Goal: Find specific page/section: Find specific page/section

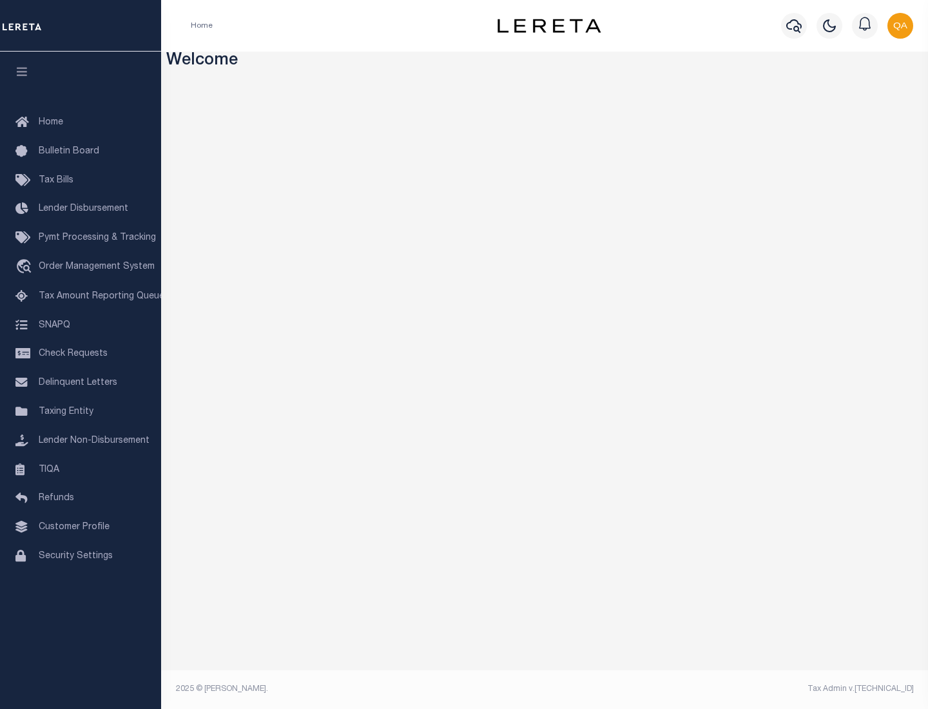
click at [81, 469] on link "TIQA" at bounding box center [80, 469] width 161 height 29
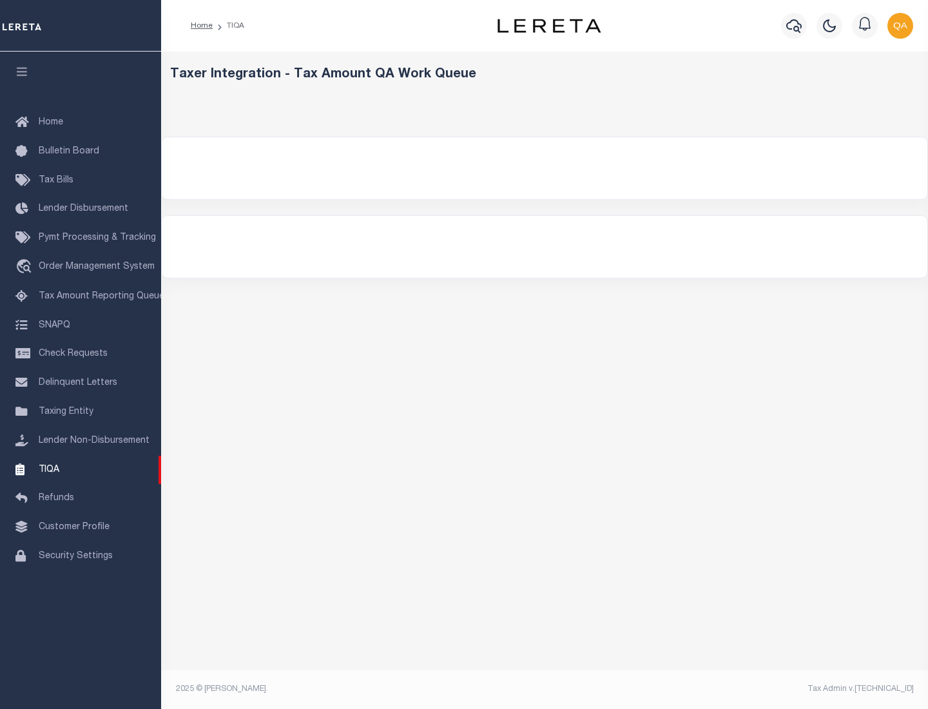
select select "200"
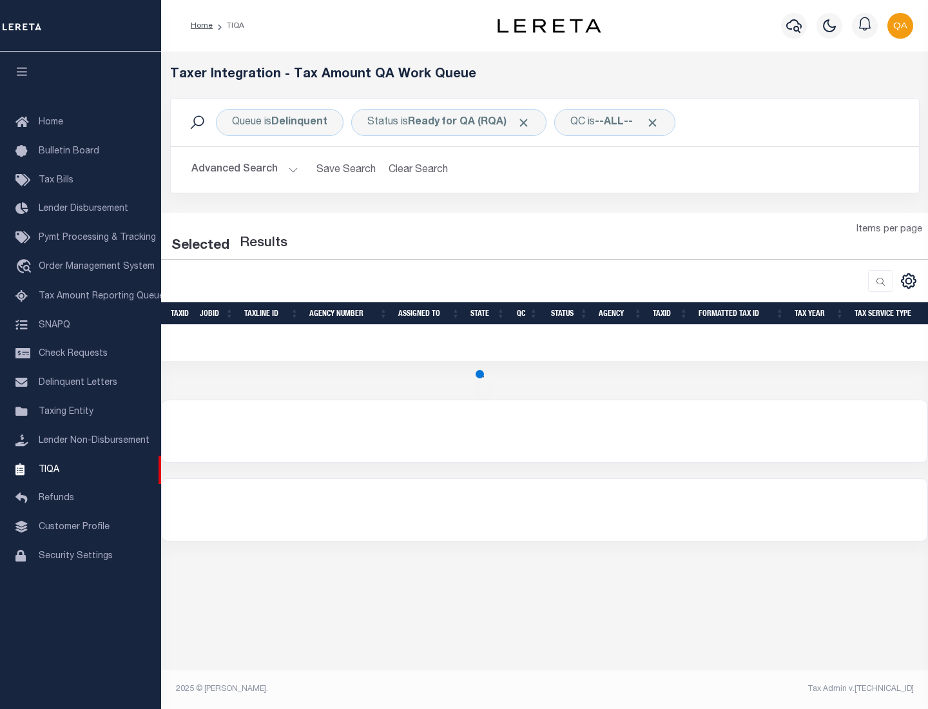
select select "200"
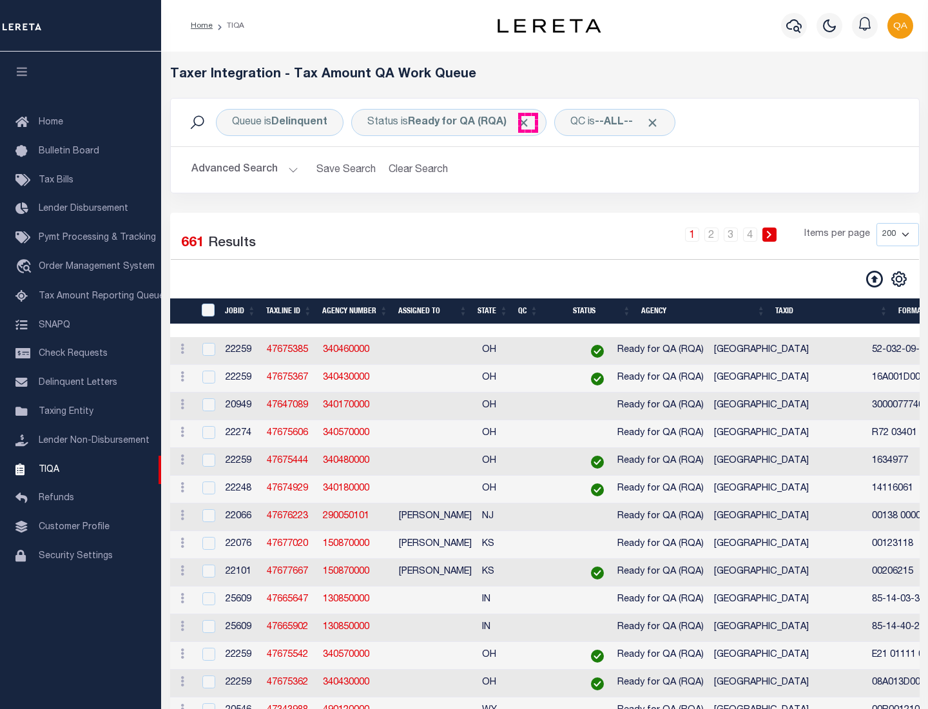
click at [528, 122] on span "Click to Remove" at bounding box center [524, 123] width 14 height 14
